Goal: Navigation & Orientation: Find specific page/section

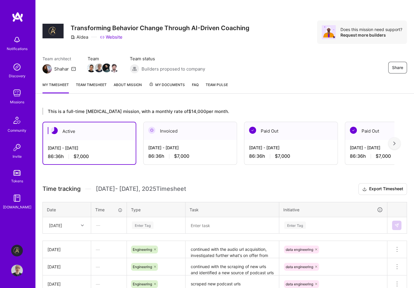
click at [267, 64] on div "Team architect Shahar Team Team status Builders proposed to company Share" at bounding box center [224, 65] width 364 height 18
click at [224, 84] on span "Team Pulse" at bounding box center [217, 85] width 22 height 4
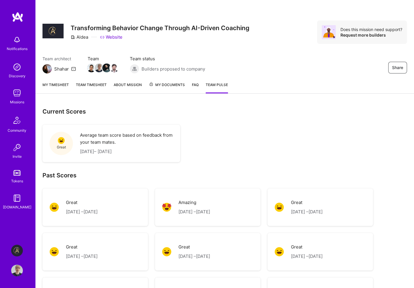
drag, startPoint x: 53, startPoint y: 79, endPoint x: 46, endPoint y: 83, distance: 8.5
click at [52, 81] on div "My timesheet Team timesheet About Mission My Documents FAQ Team Pulse" at bounding box center [224, 85] width 378 height 17
click at [46, 83] on link "My timesheet" at bounding box center [55, 88] width 26 height 12
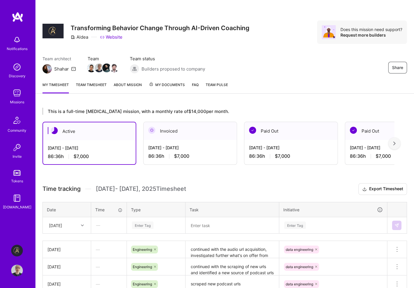
click at [72, 98] on div "Share Transforming Behavior Change Through AI-Driven Coaching Aldea Website Doe…" at bounding box center [224, 186] width 379 height 372
click at [86, 84] on link "Team timesheet" at bounding box center [91, 88] width 31 height 12
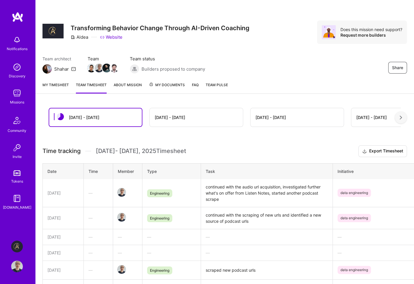
click at [128, 83] on link "About Mission" at bounding box center [128, 88] width 28 height 12
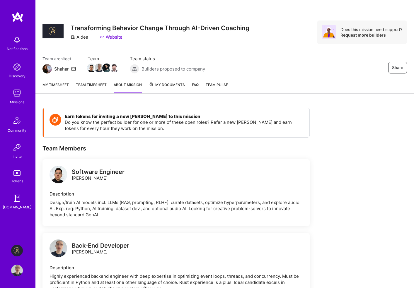
click at [170, 83] on span "My Documents" at bounding box center [167, 85] width 36 height 6
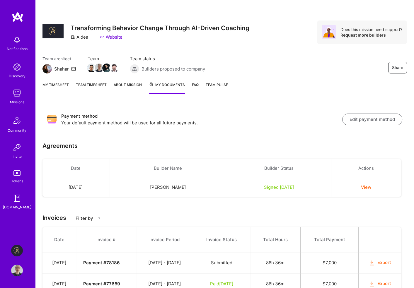
click at [194, 84] on link "FAQ" at bounding box center [195, 88] width 7 height 12
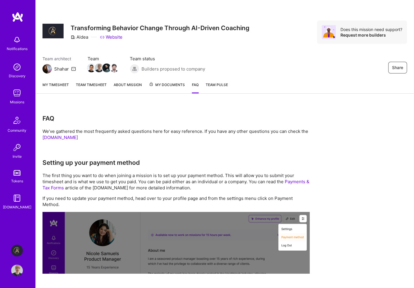
click at [218, 84] on span "Team Pulse" at bounding box center [217, 85] width 22 height 4
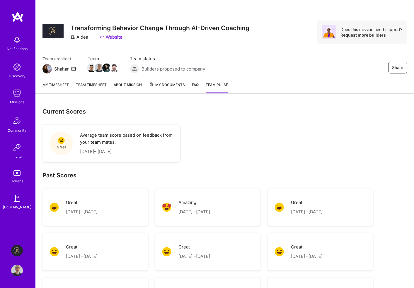
click at [51, 83] on link "My timesheet" at bounding box center [55, 88] width 26 height 12
